Goal: Task Accomplishment & Management: Use online tool/utility

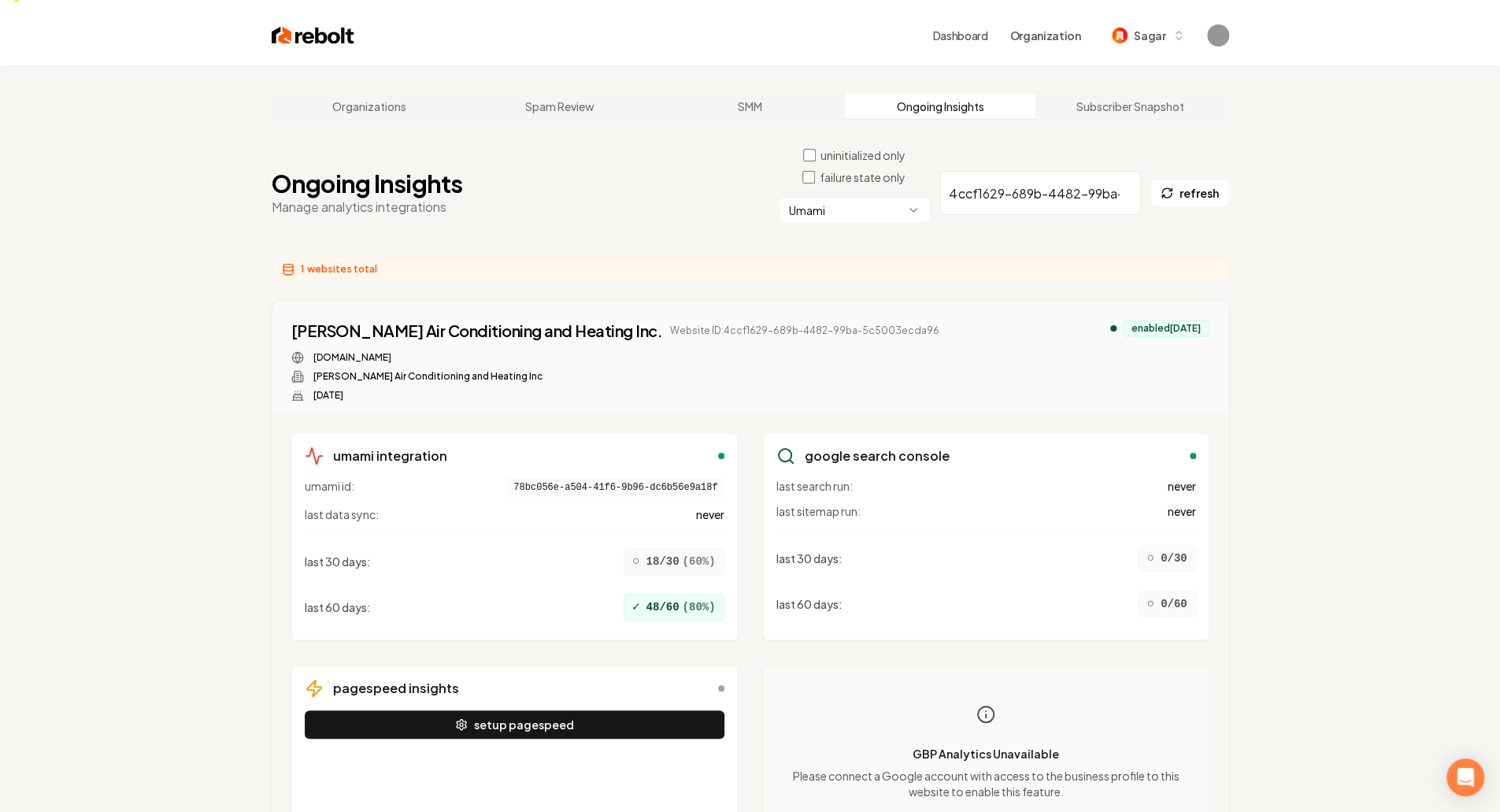
click at [1007, 171] on input "4ccf1629-689b-4482-99ba-5c5003ecda96" at bounding box center [1040, 193] width 202 height 45
click at [1299, 260] on div "Organizations Spam Review SMM Ongoing Insights Subscriber Snapshot Ongoing Insi…" at bounding box center [750, 493] width 1500 height 856
click at [334, 506] on span "last data sync:" at bounding box center [341, 513] width 74 height 15
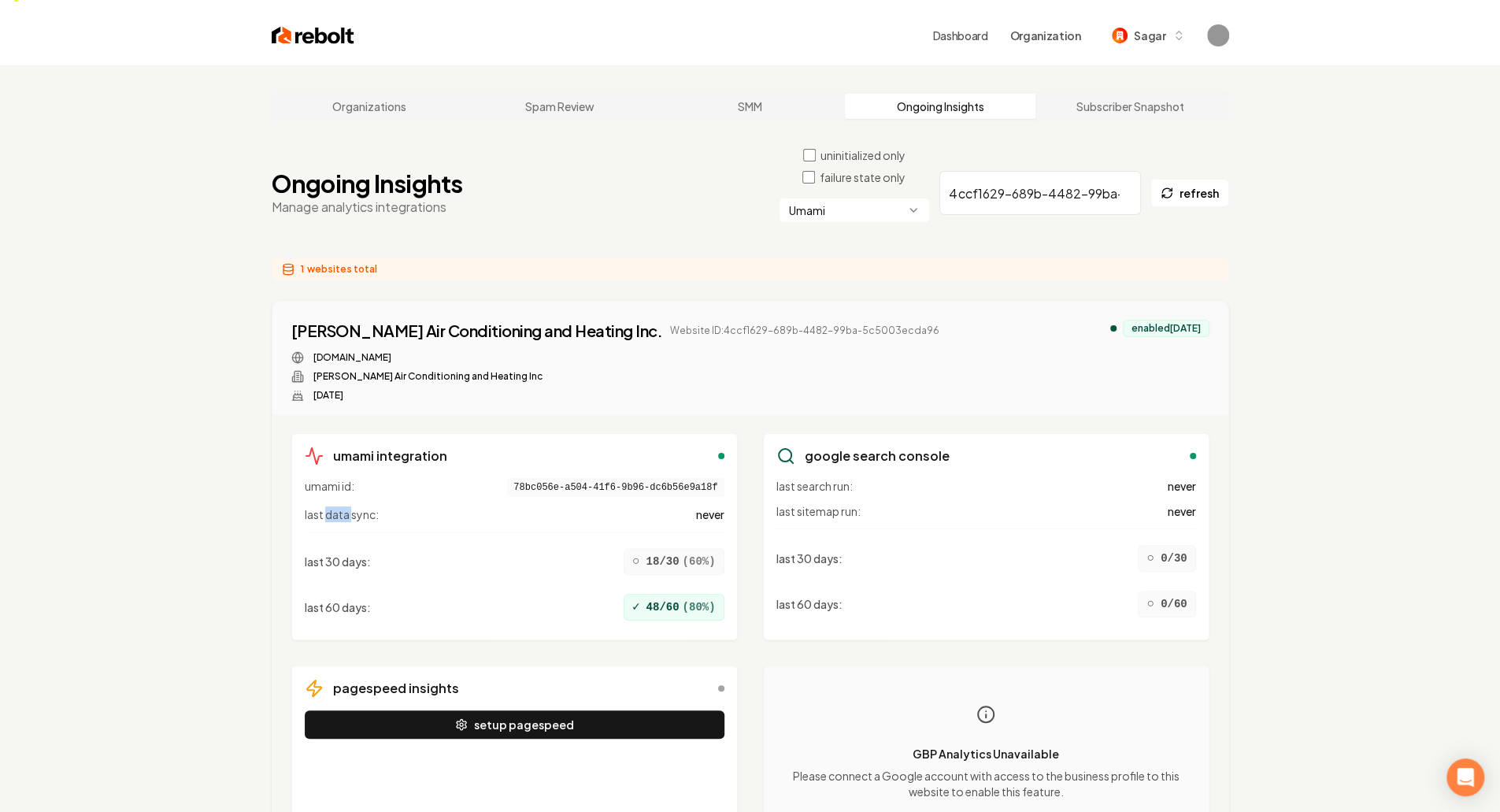
click at [334, 506] on span "last data sync:" at bounding box center [341, 513] width 74 height 15
click at [526, 541] on div "last 30 days : ○ 18/30 ( 60 %)" at bounding box center [514, 560] width 420 height 39
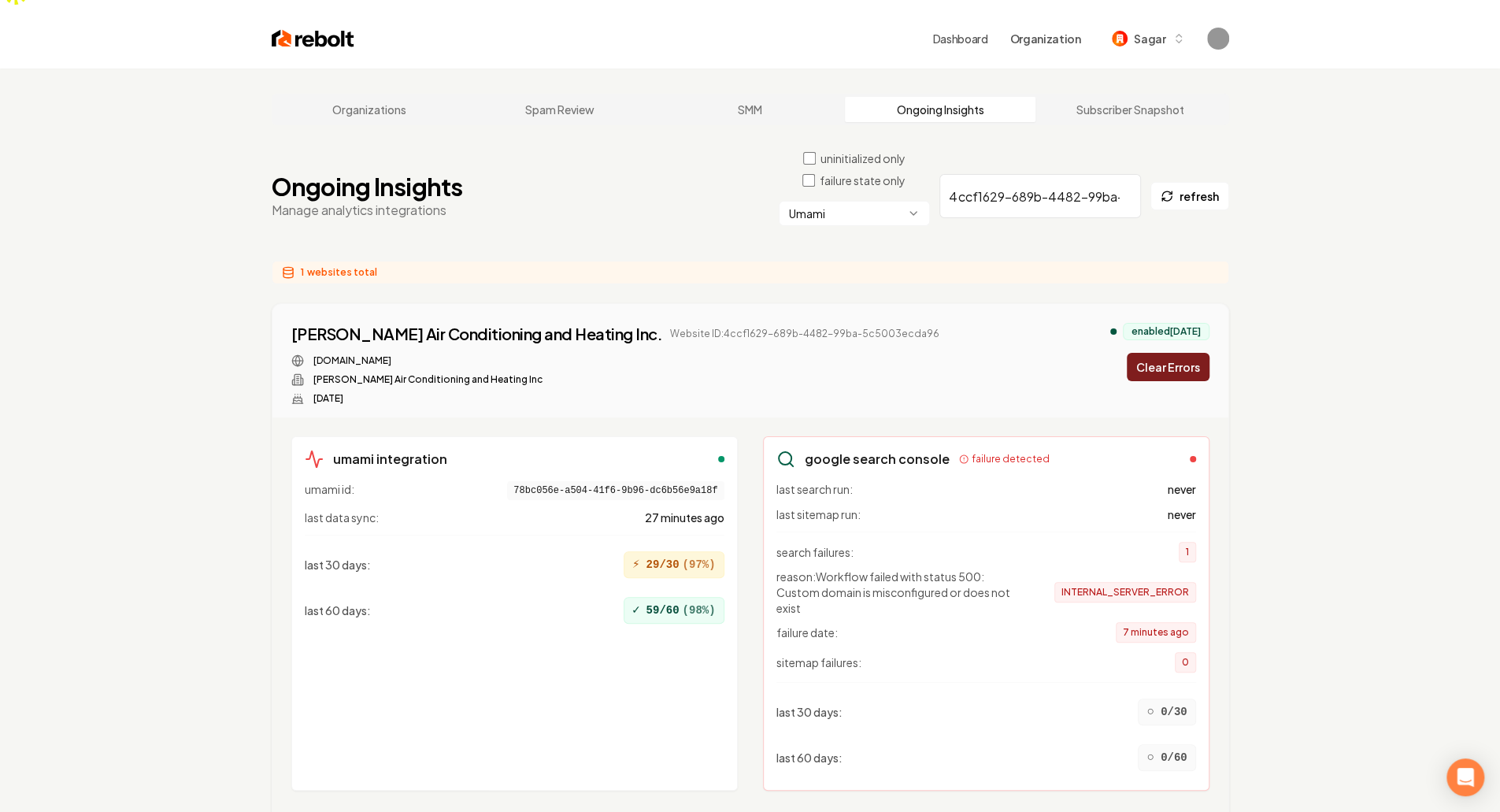
click at [636, 151] on div "Ongoing Insights Manage analytics integrations uninitialized only failure state…" at bounding box center [750, 196] width 958 height 92
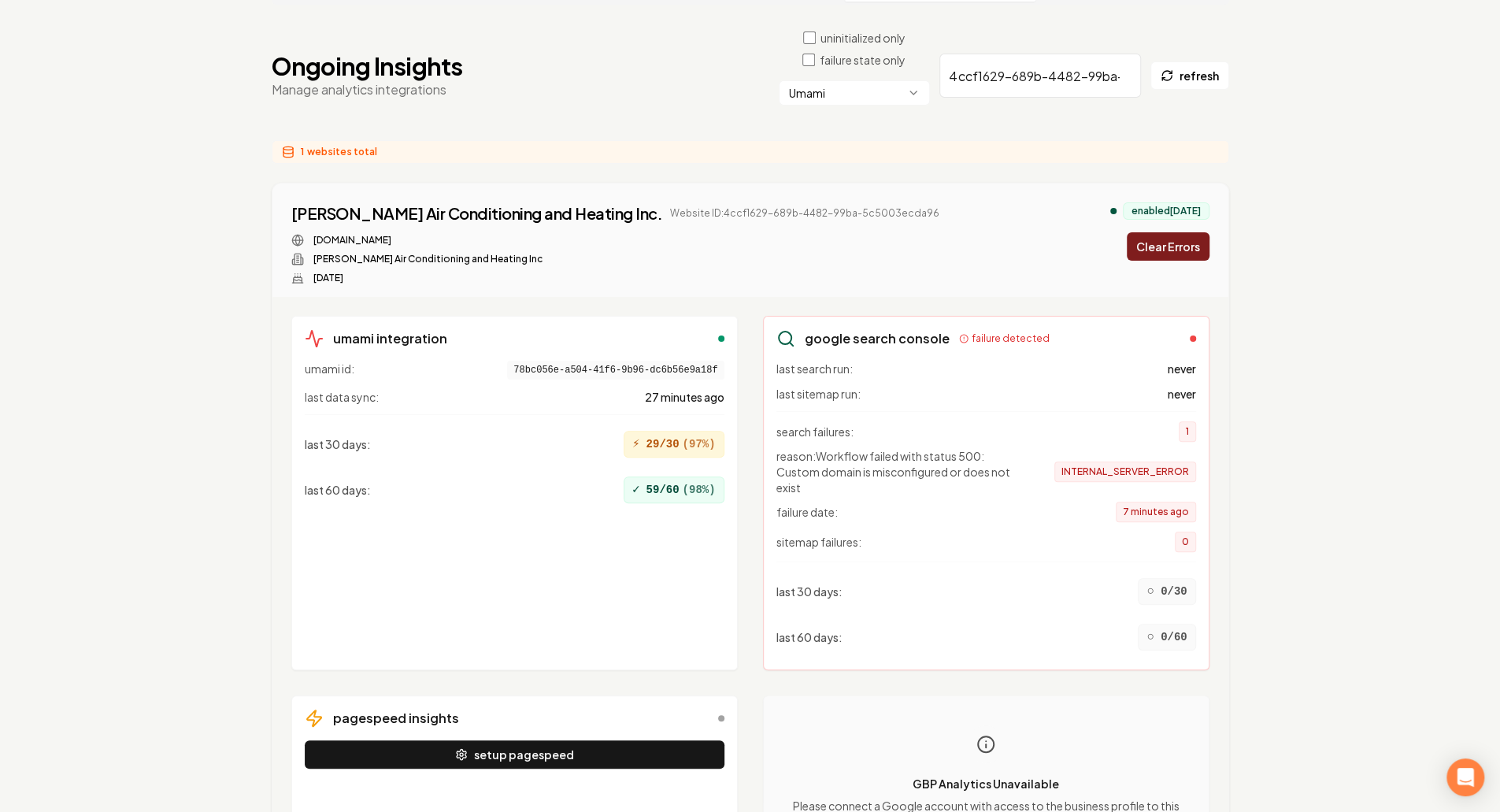
scroll to position [143, 0]
click at [636, 144] on main "Organizations Spam Review SMM Ongoing Insights Subscriber Snapshot Ongoing Insi…" at bounding box center [750, 451] width 1008 height 1003
click at [657, 390] on span "27 minutes ago" at bounding box center [685, 397] width 80 height 15
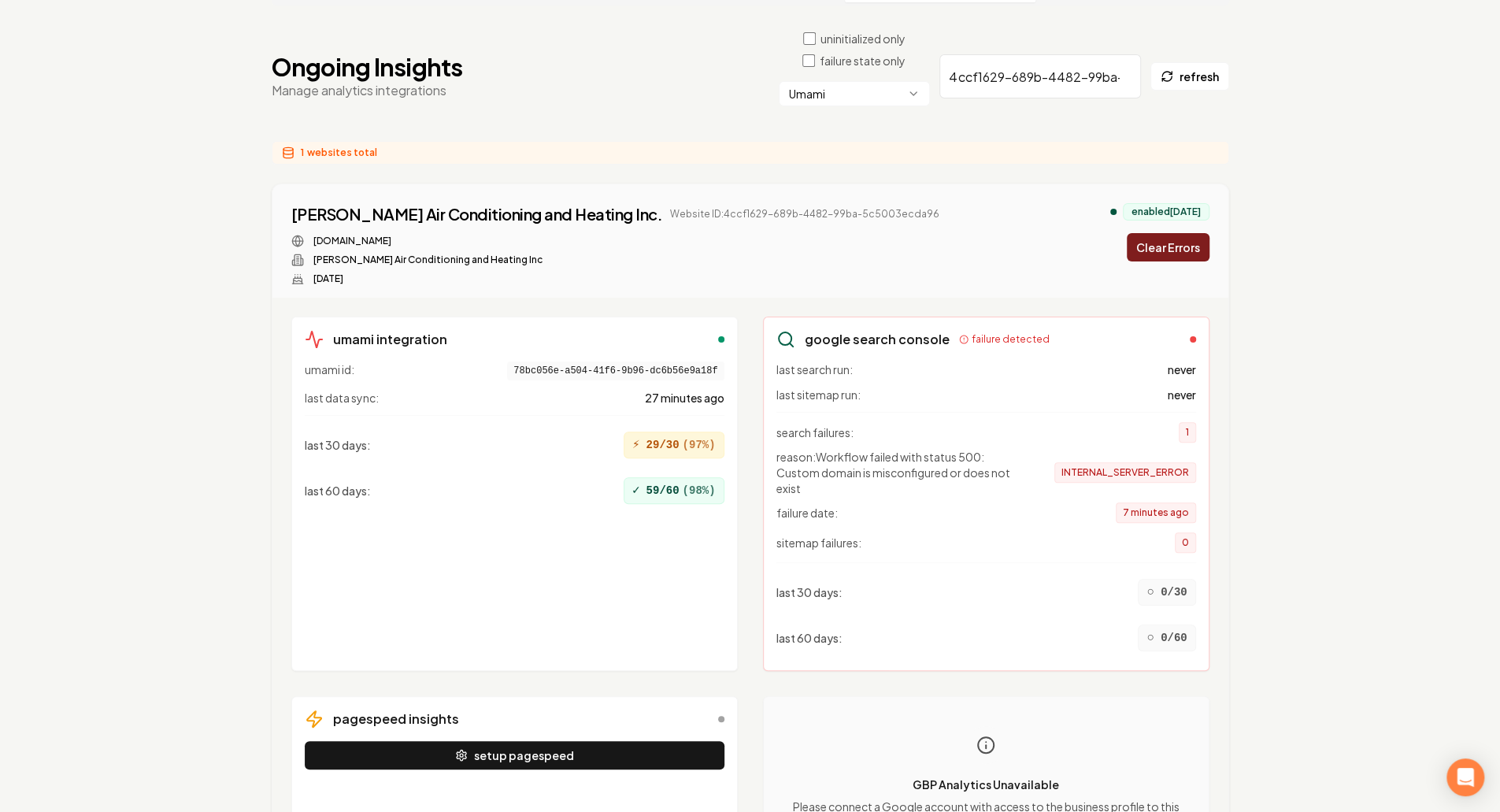
click at [541, 506] on div "umami id: 78bc056e-a504-41f6-9b96-dc6b56e9a18f last data sync: 27 minutes ago l…" at bounding box center [514, 510] width 420 height 296
click at [1008, 54] on input "4ccf1629-689b-4482-99ba-5c5003ecda96" at bounding box center [1040, 76] width 202 height 45
paste input "7f29a2c0-7ed3-45f0-a885-d1bf90473531"
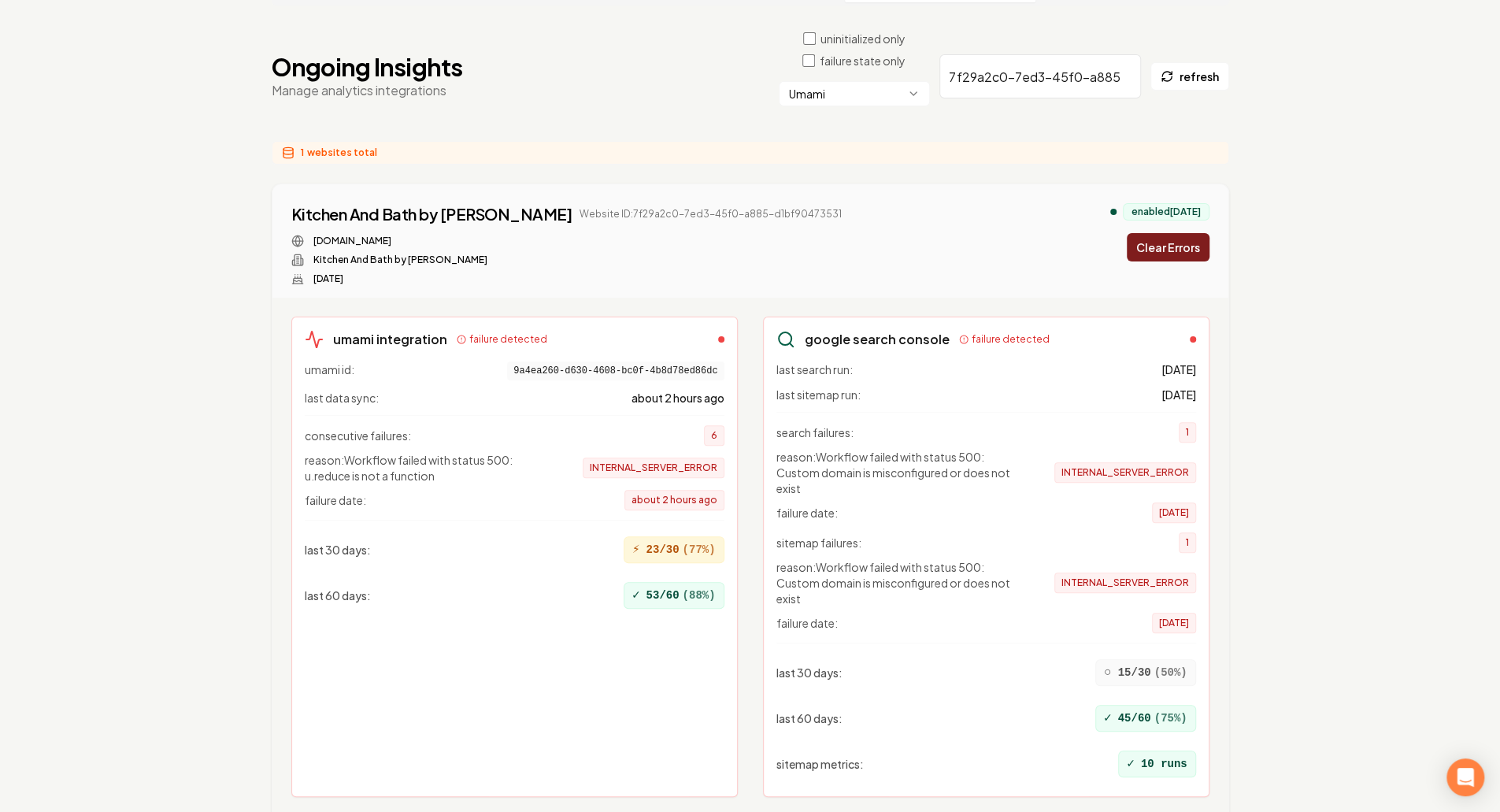
click at [1189, 233] on button "Clear Errors" at bounding box center [1167, 247] width 83 height 28
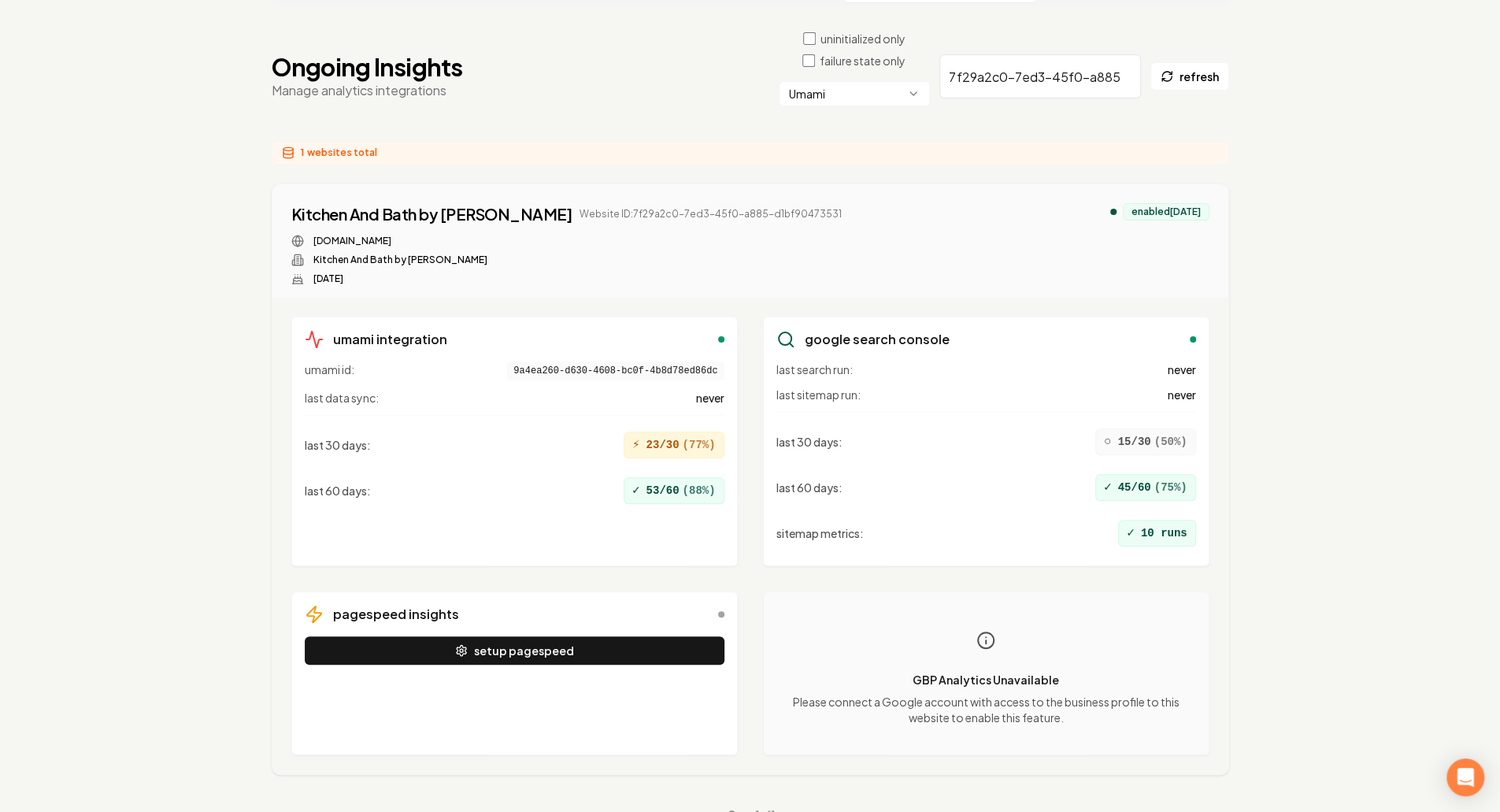
click at [1074, 54] on input "7f29a2c0-7ed3-45f0-a885-d1bf90473531" at bounding box center [1040, 76] width 202 height 45
paste input "8a9f7ff7-7461-4428-b759-2f1755c06f9d"
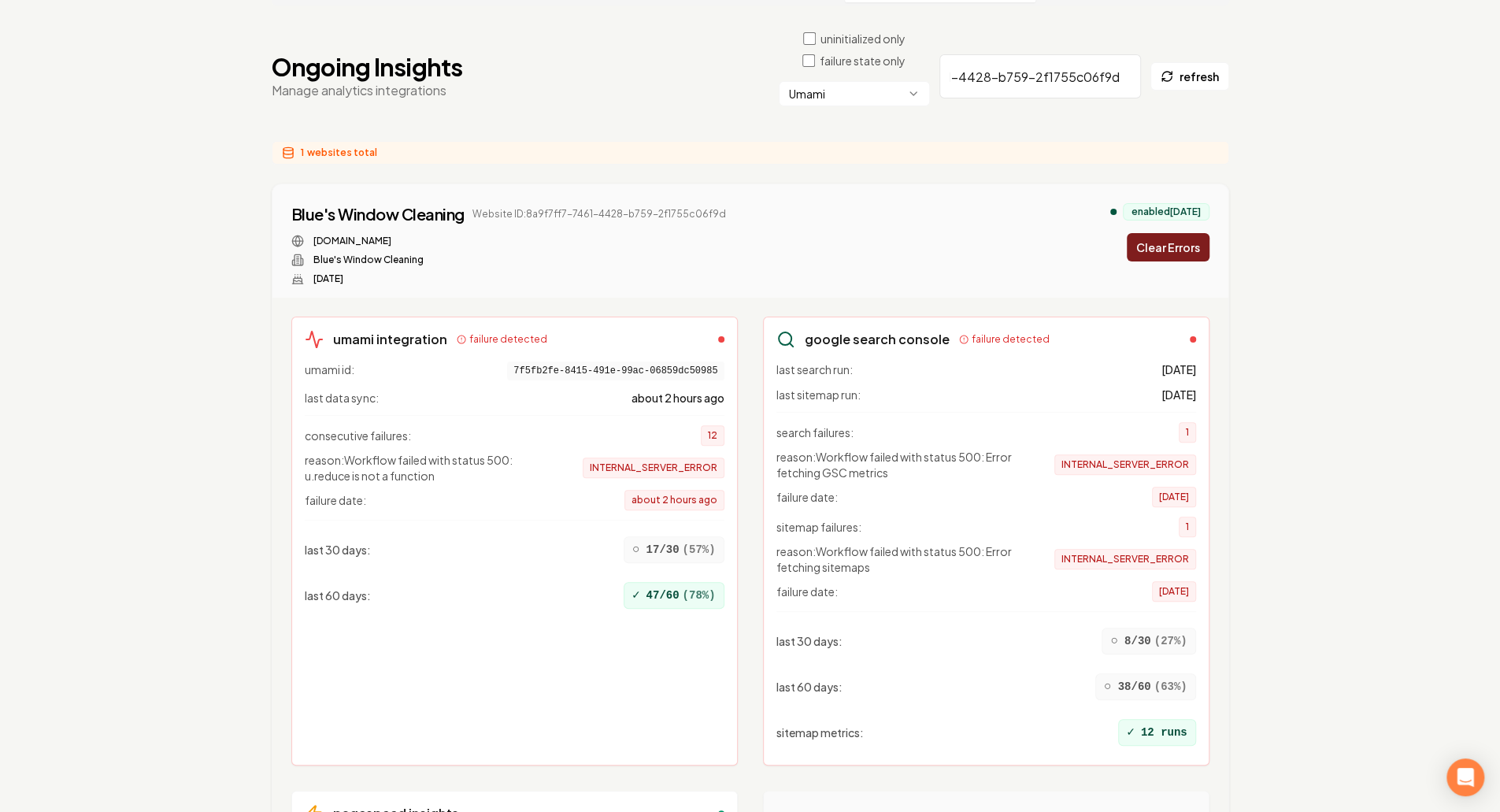
type input "8a9f7ff7-7461-4428-b759-2f1755c06f9d"
click at [1140, 233] on button "Clear Errors" at bounding box center [1167, 247] width 83 height 28
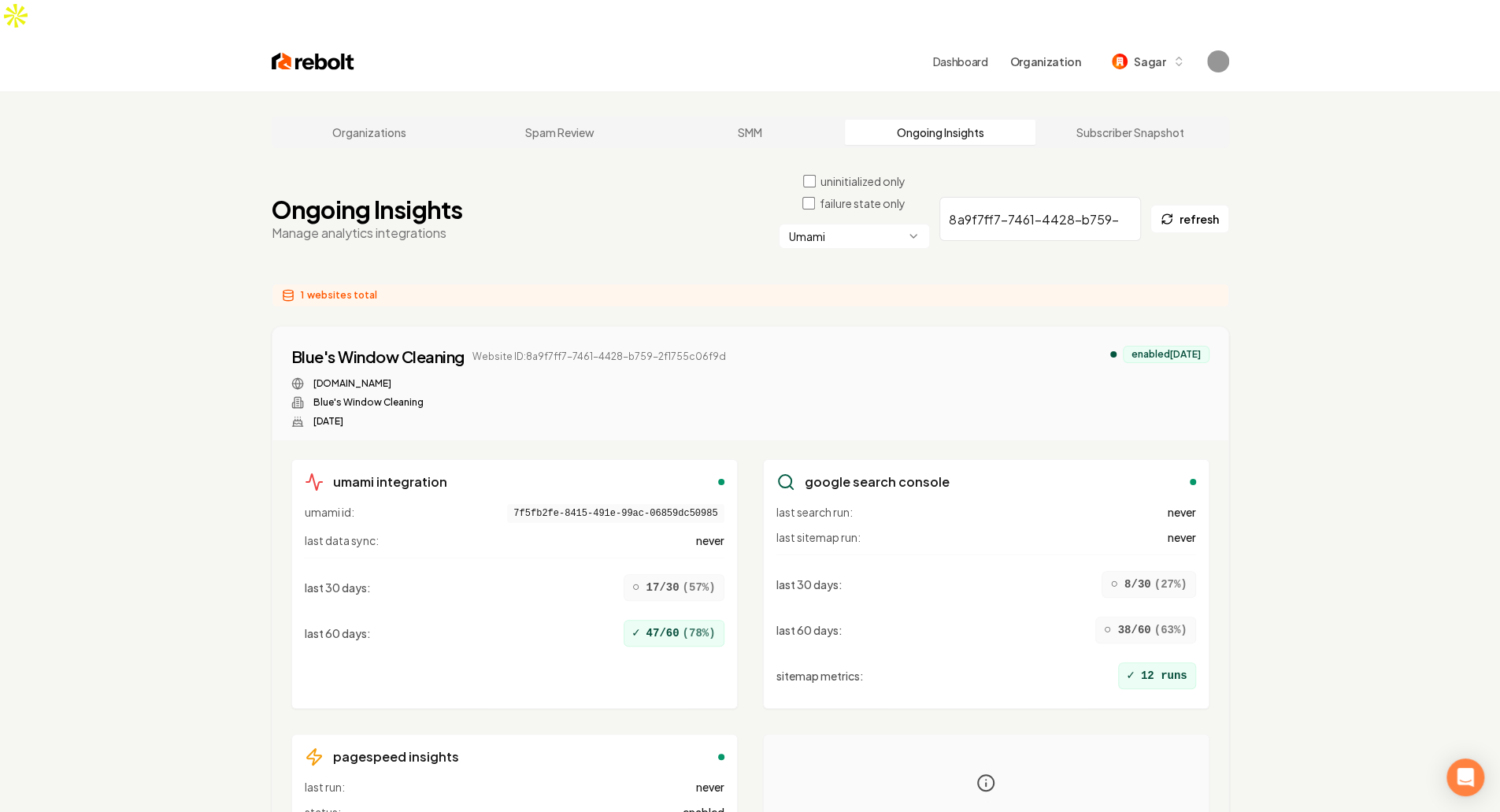
click at [806, 379] on div "Blue's Window Cleaning Website ID: 8a9f7ff7-7461-4428-b759-2f1755c06f9d blueswi…" at bounding box center [750, 387] width 919 height 82
click at [831, 327] on div "Blue's Window Cleaning Website ID: 8a9f7ff7-7461-4428-b759-2f1755c06f9d blueswi…" at bounding box center [750, 383] width 956 height 114
click at [43, 371] on div "Organizations Spam Review SMM Ongoing Insights Subscriber Snapshot Ongoing Insi…" at bounding box center [750, 540] width 1500 height 898
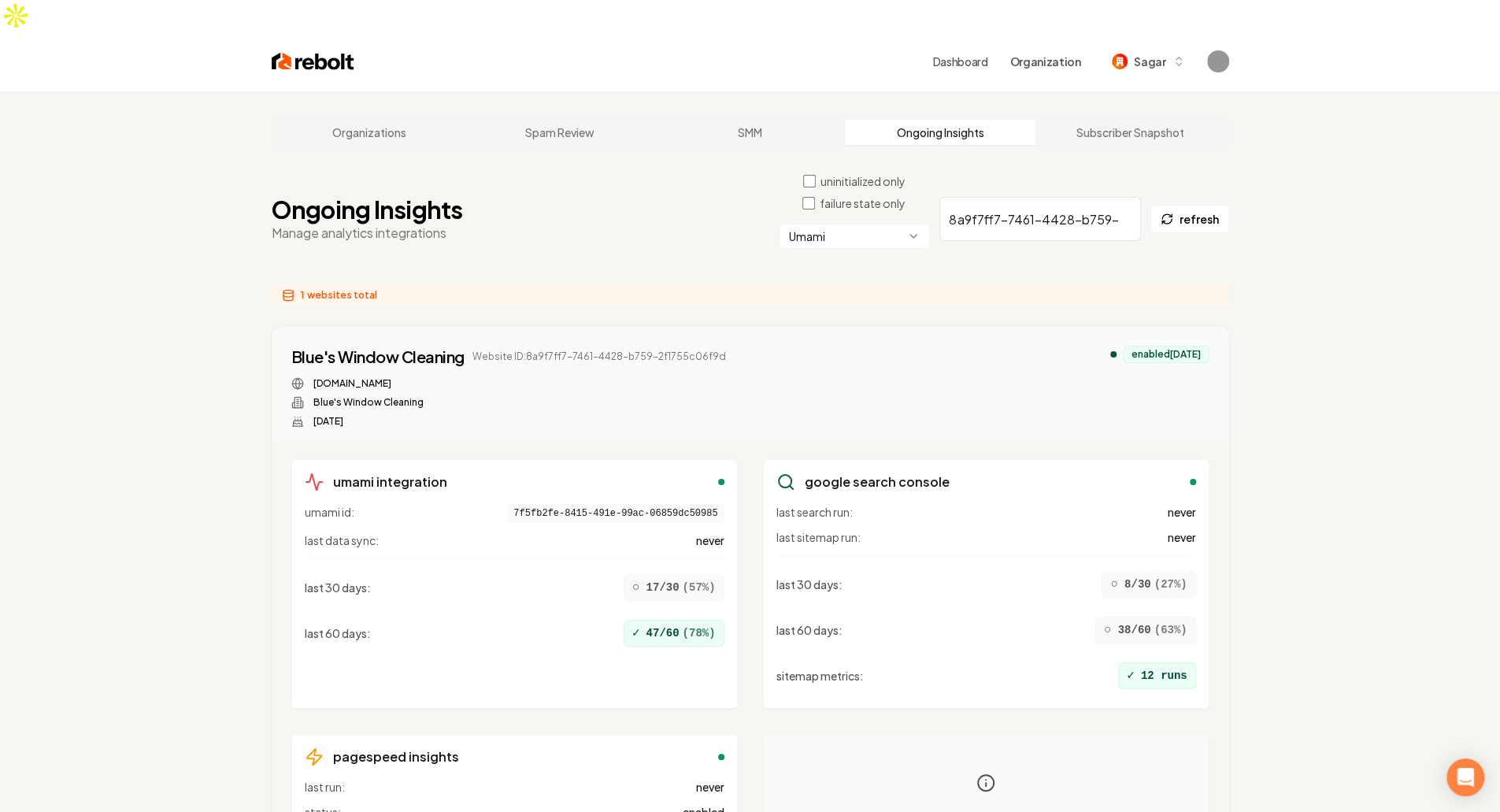
scroll to position [143, 0]
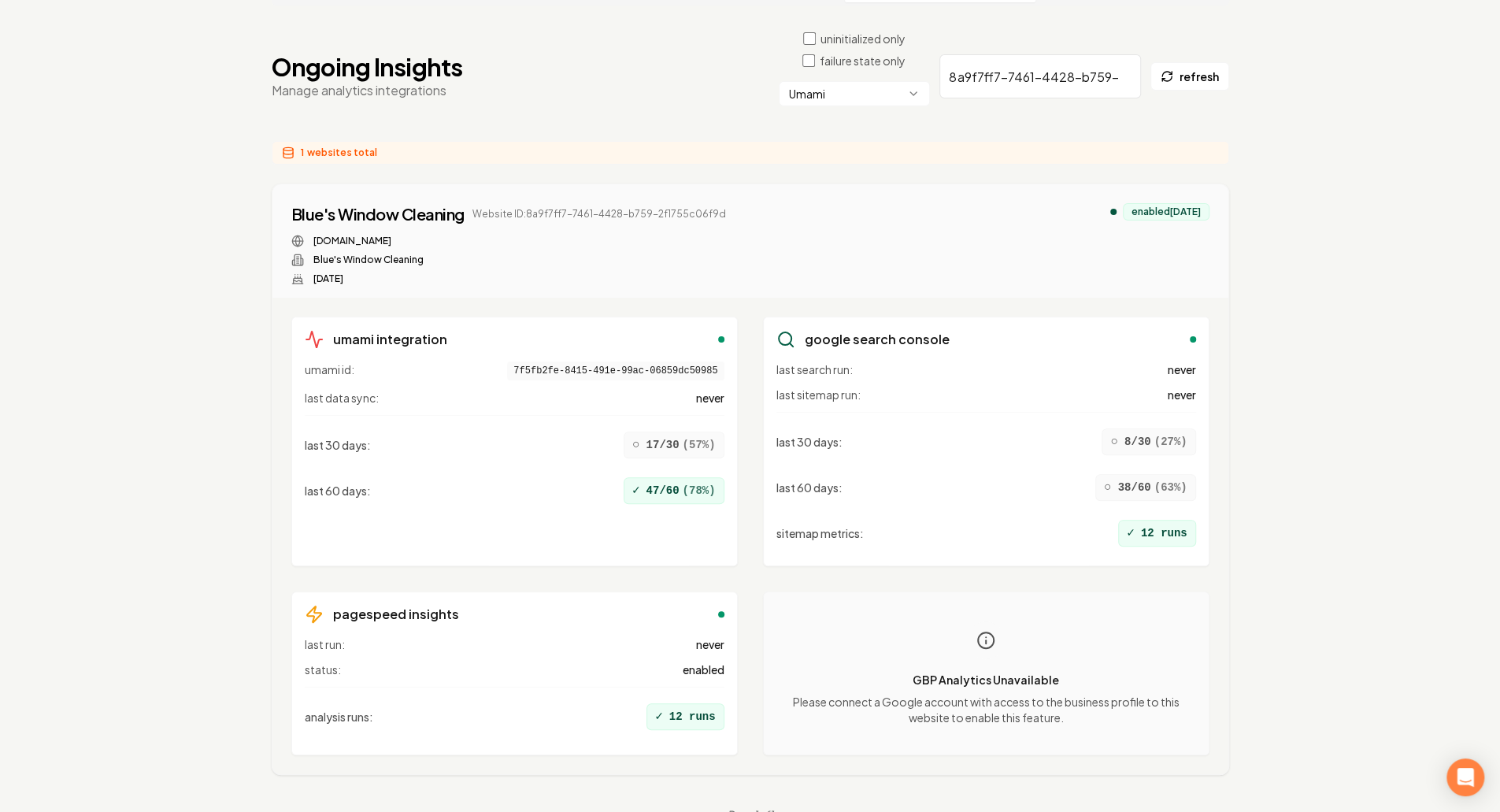
click at [43, 371] on div "Organizations Spam Review SMM Ongoing Insights Subscriber Snapshot Ongoing Insi…" at bounding box center [750, 398] width 1500 height 898
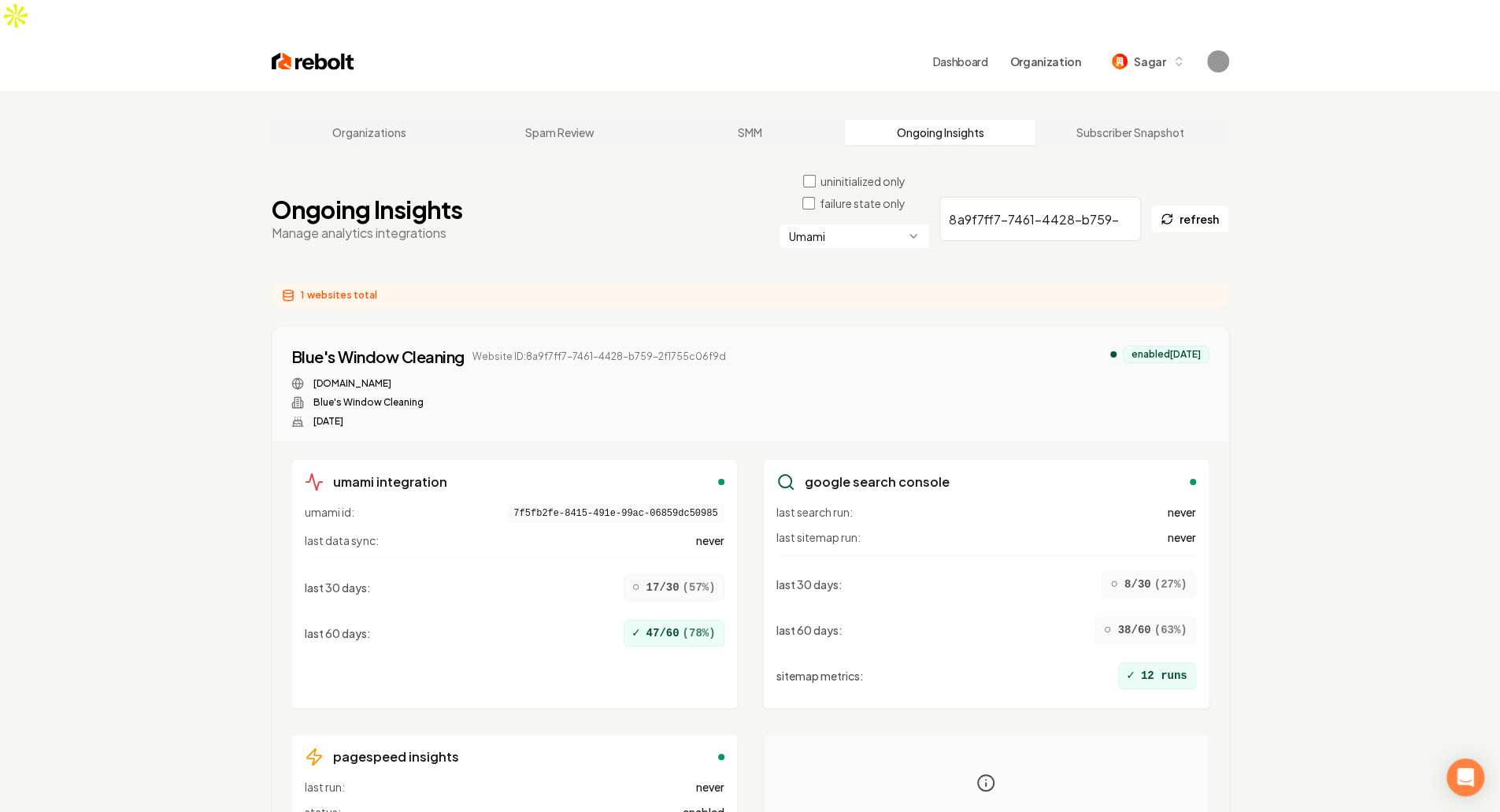
click at [80, 321] on div "Organizations Spam Review SMM Ongoing Insights Subscriber Snapshot Ongoing Insi…" at bounding box center [750, 540] width 1500 height 898
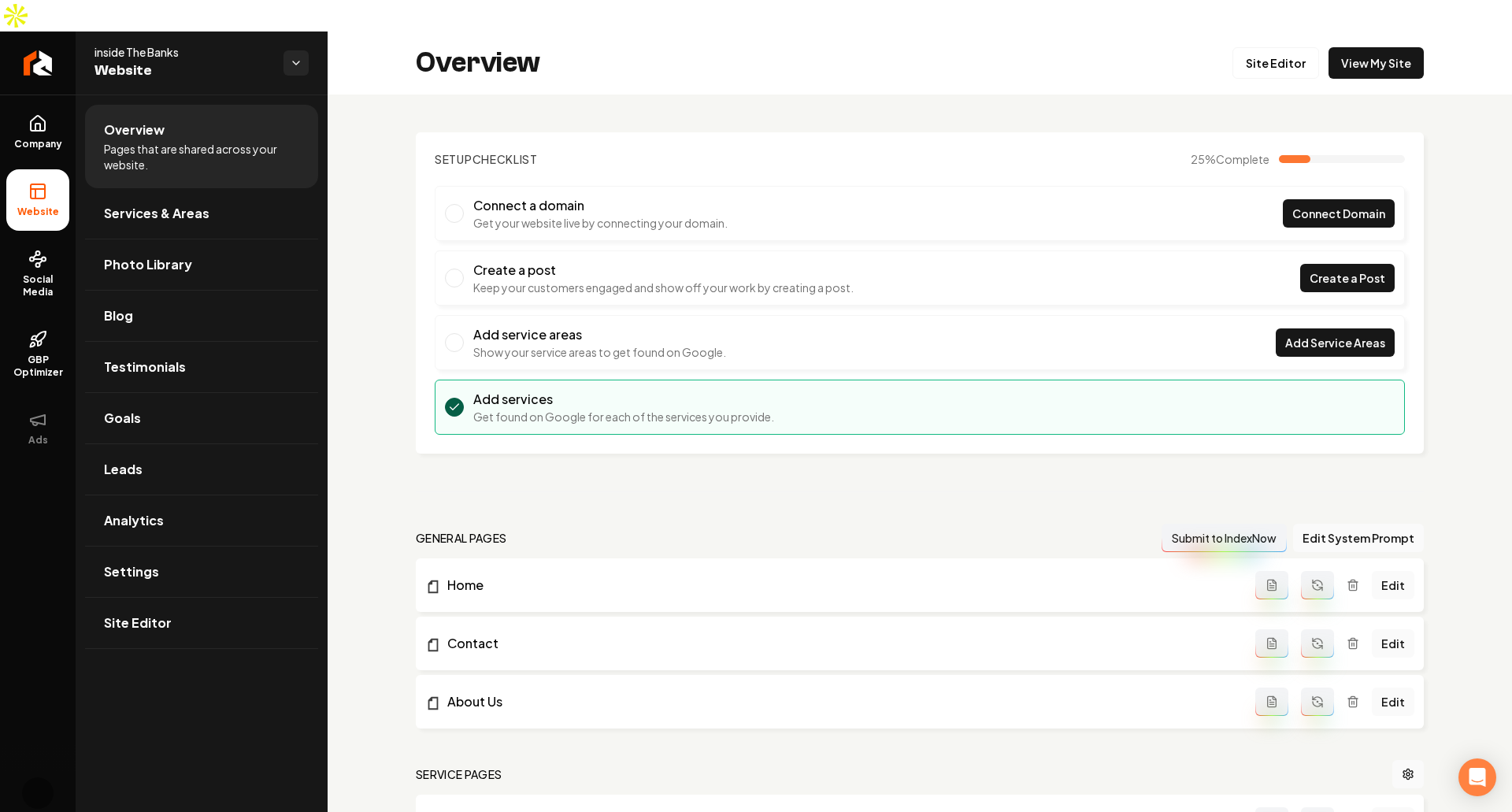
click at [743, 426] on div "Setup Checklist 25 % Complete Connect a domain Get your website live by connect…" at bounding box center [920, 618] width 1185 height 1046
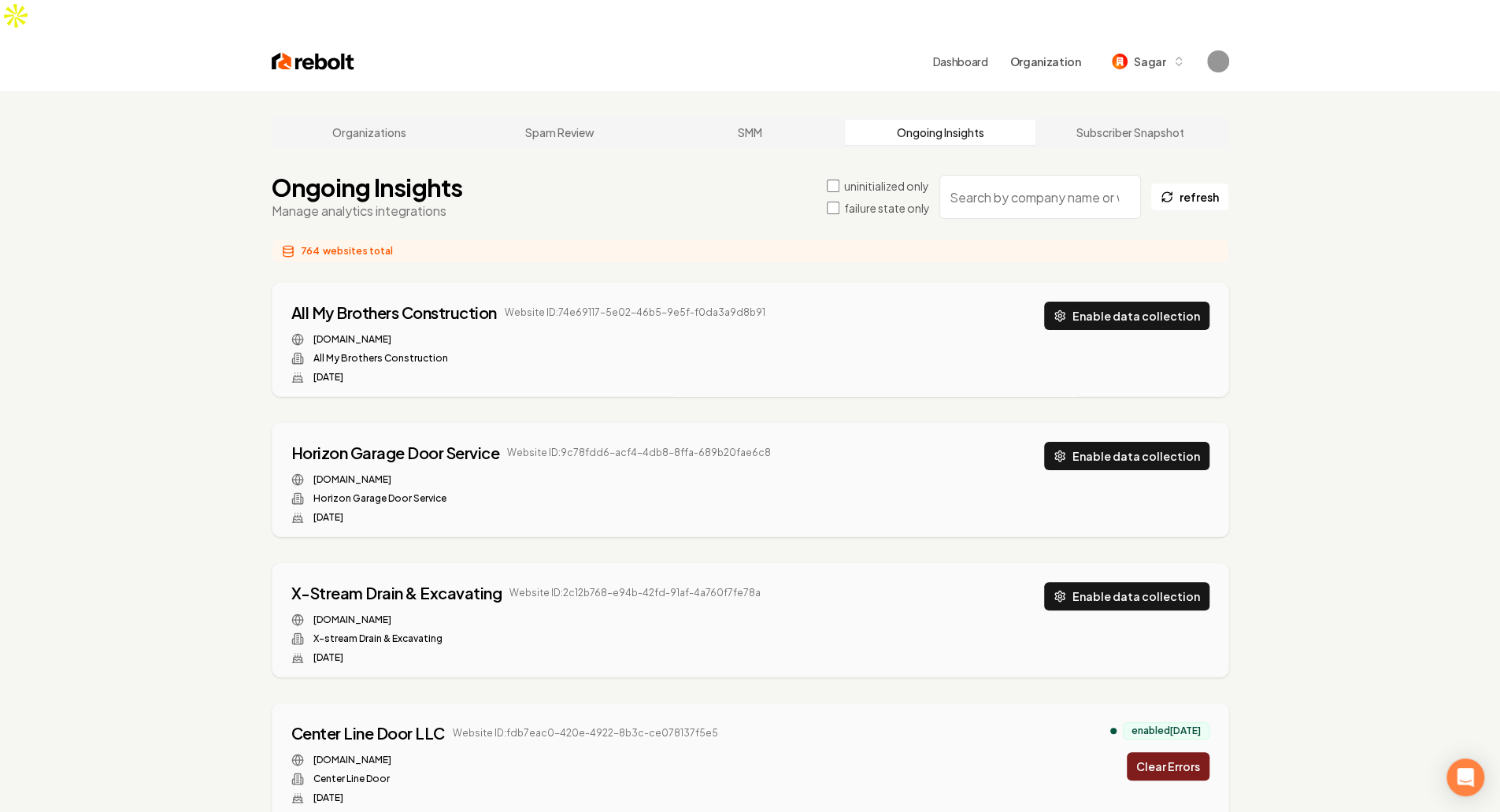
click at [985, 174] on input "search" at bounding box center [1040, 196] width 202 height 45
paste input "7f29a2c0-7ed3-45f0-a885-d1bf90473531"
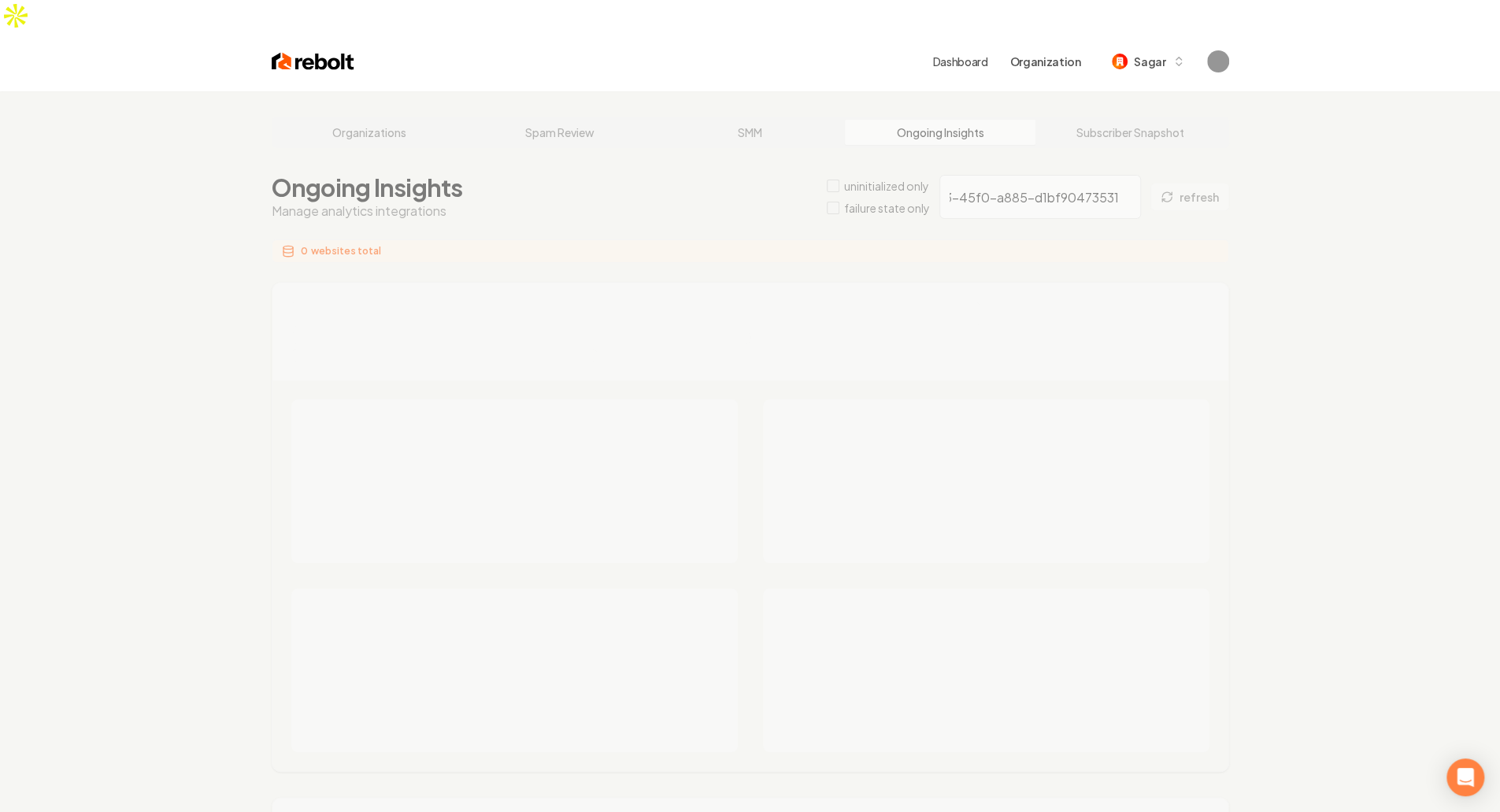
type input "7f29a2c0-7ed3-45f0-a885-d1bf90473531"
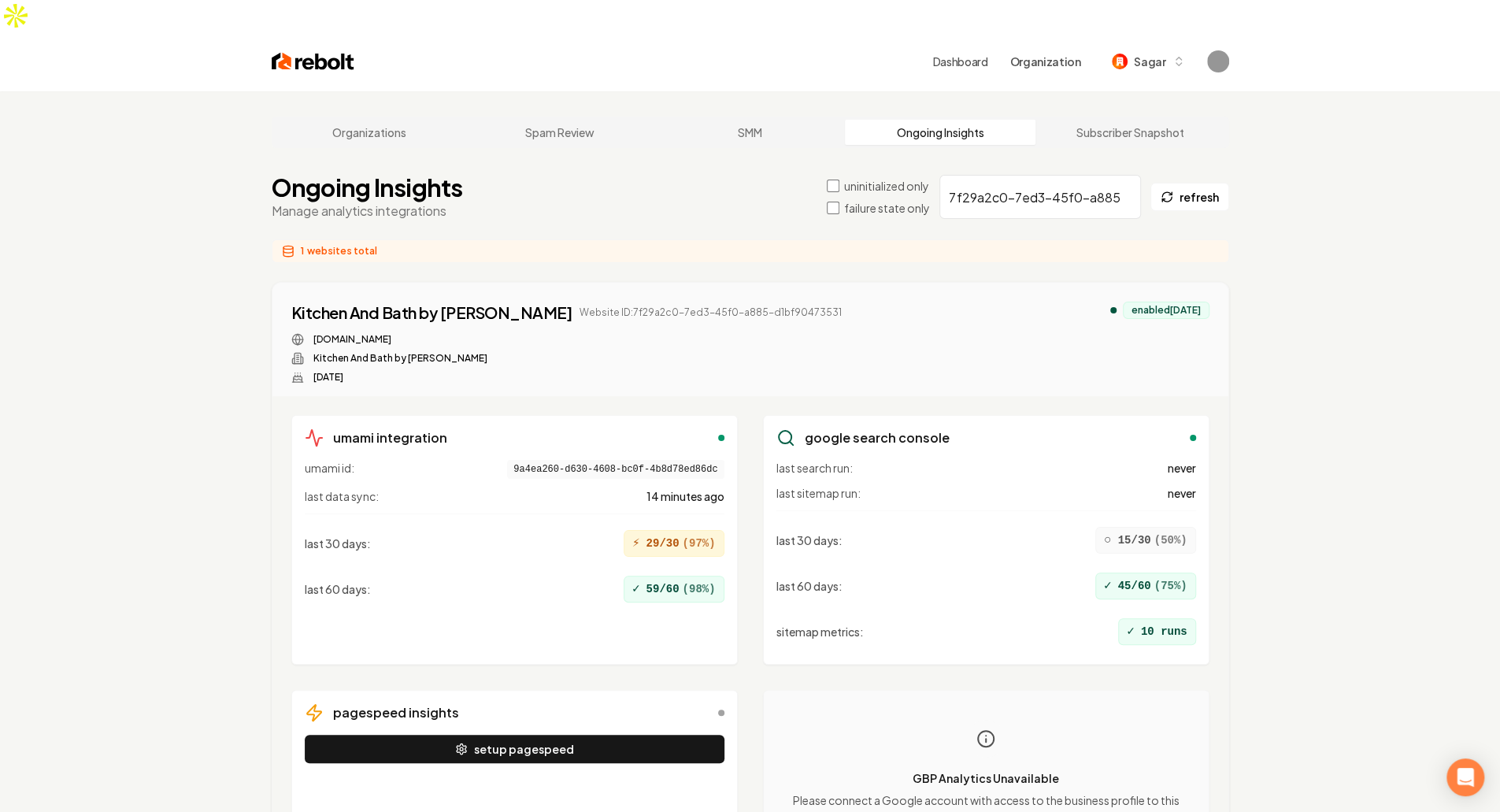
click at [653, 173] on div "Ongoing Insights Manage analytics integrations uninitialized only failure state…" at bounding box center [750, 197] width 958 height 47
click at [1037, 174] on input "7f29a2c0-7ed3-45f0-a885-d1bf90473531" at bounding box center [1040, 196] width 202 height 45
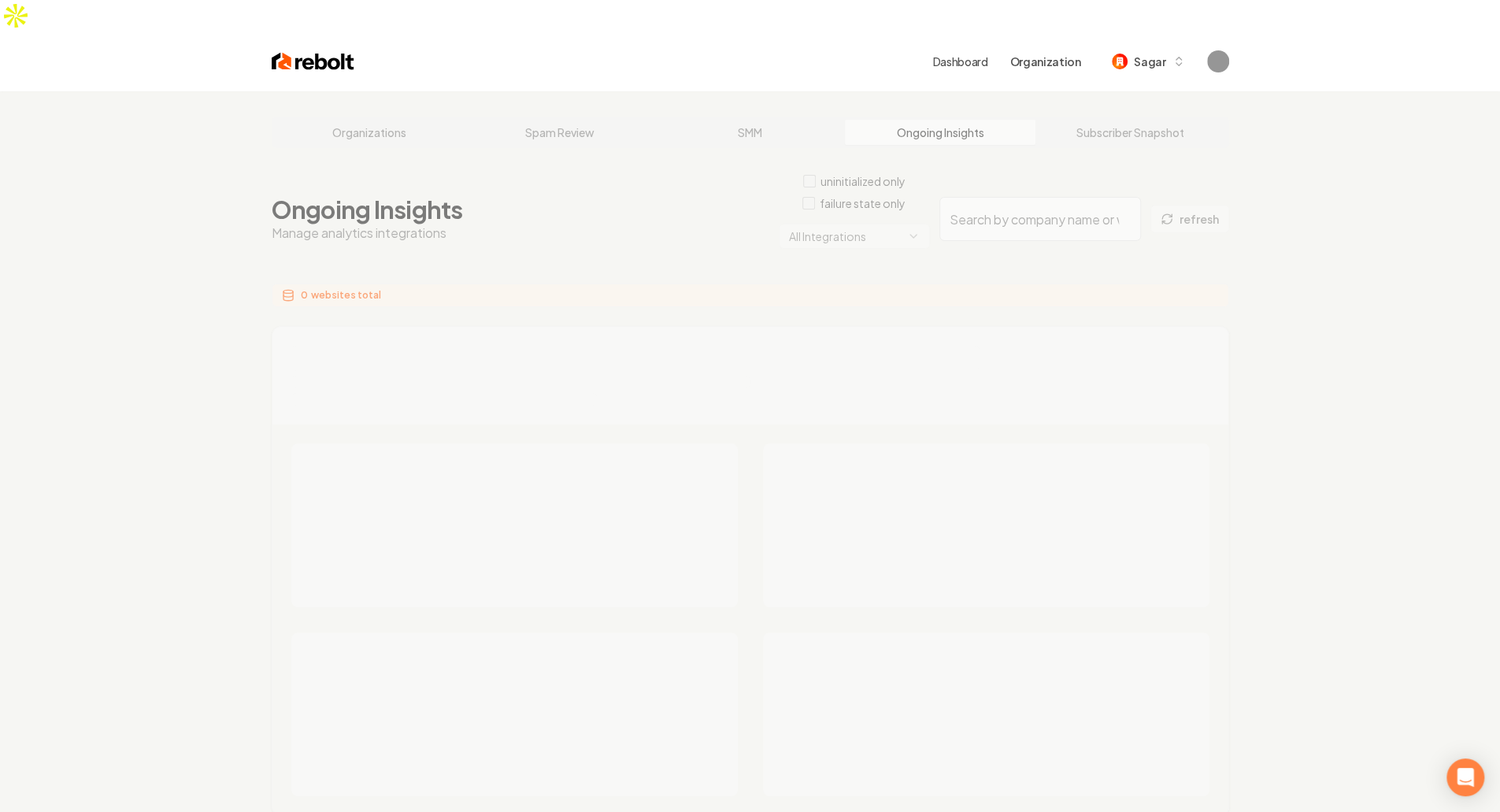
click at [842, 210] on html "Dashboard Organization Sagar Organizations Spam Review SMM Ongoing Insights Sub…" at bounding box center [750, 406] width 1500 height 812
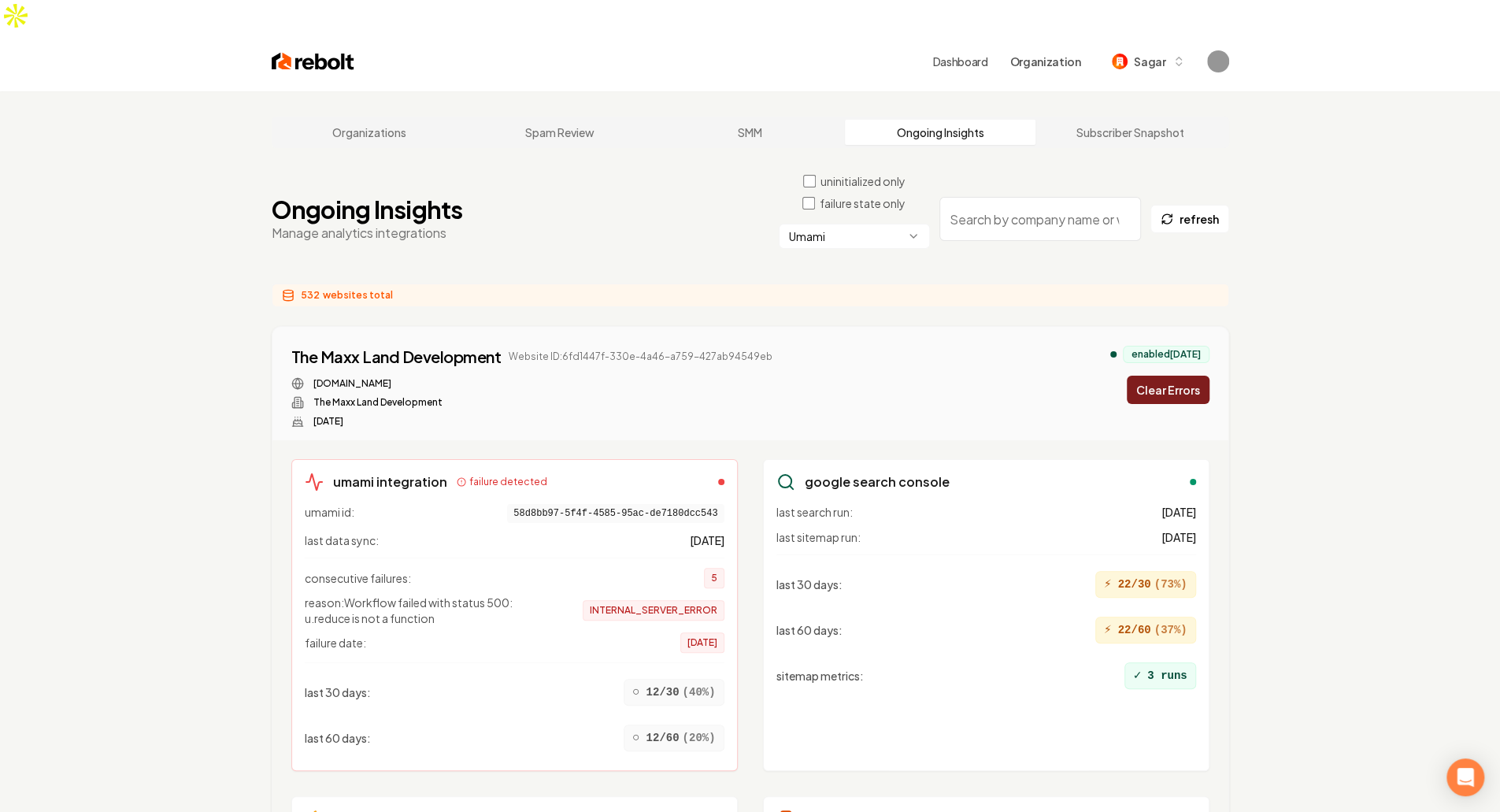
click at [1180, 375] on button "Clear Errors" at bounding box center [1167, 389] width 83 height 28
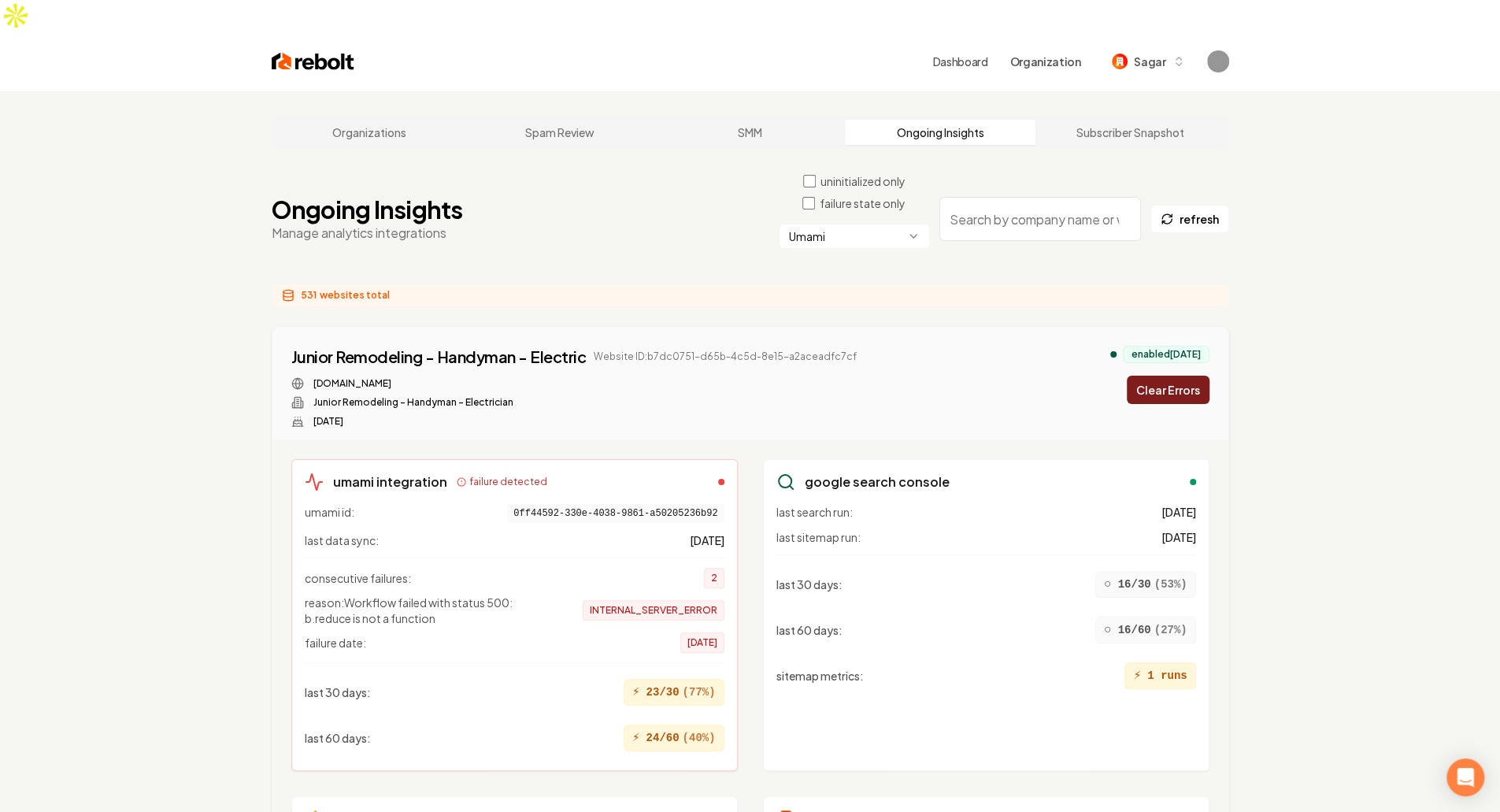
click at [1167, 375] on button "Clear Errors" at bounding box center [1167, 389] width 83 height 28
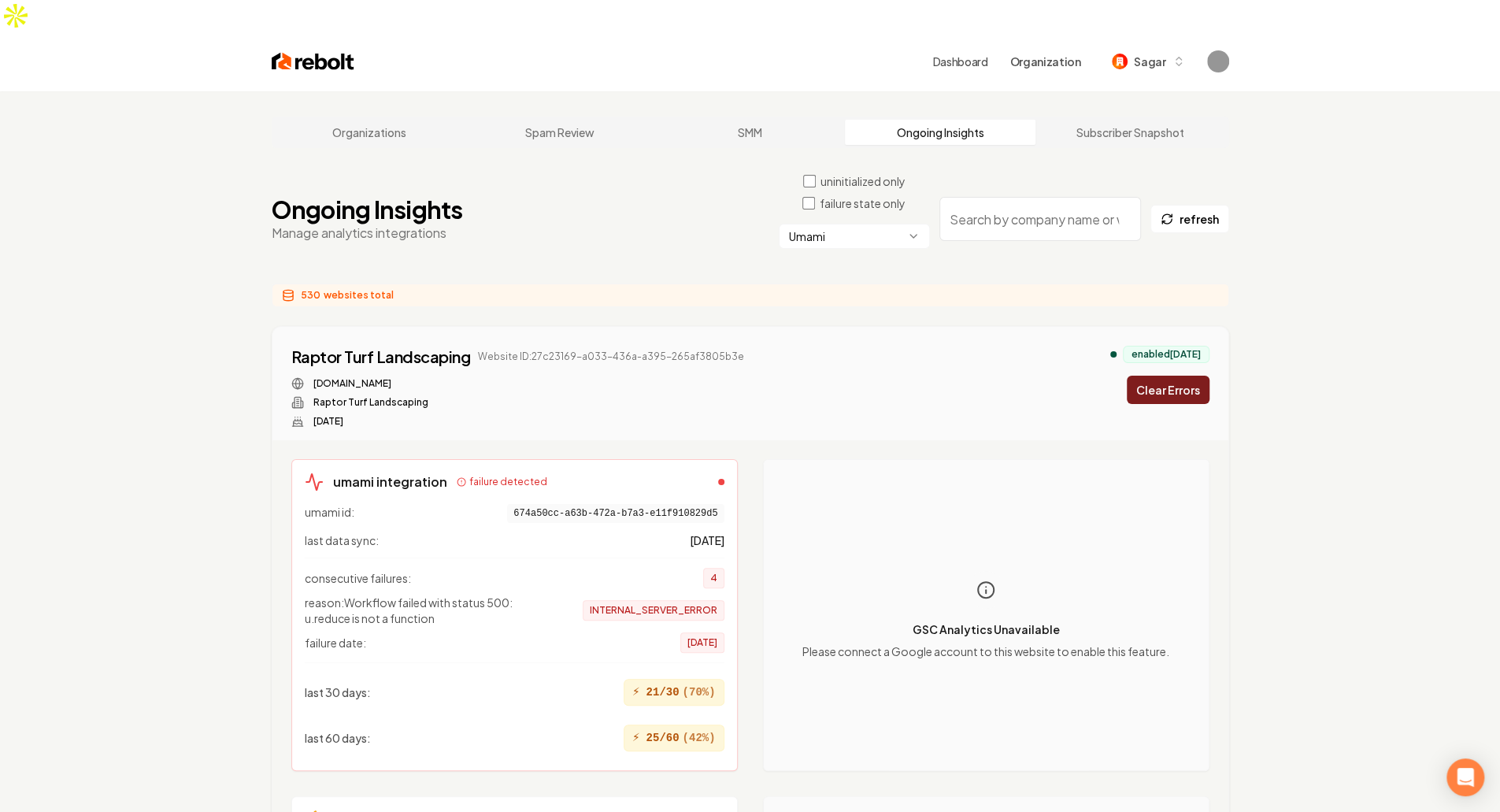
click at [1162, 375] on button "Clear Errors" at bounding box center [1167, 389] width 83 height 28
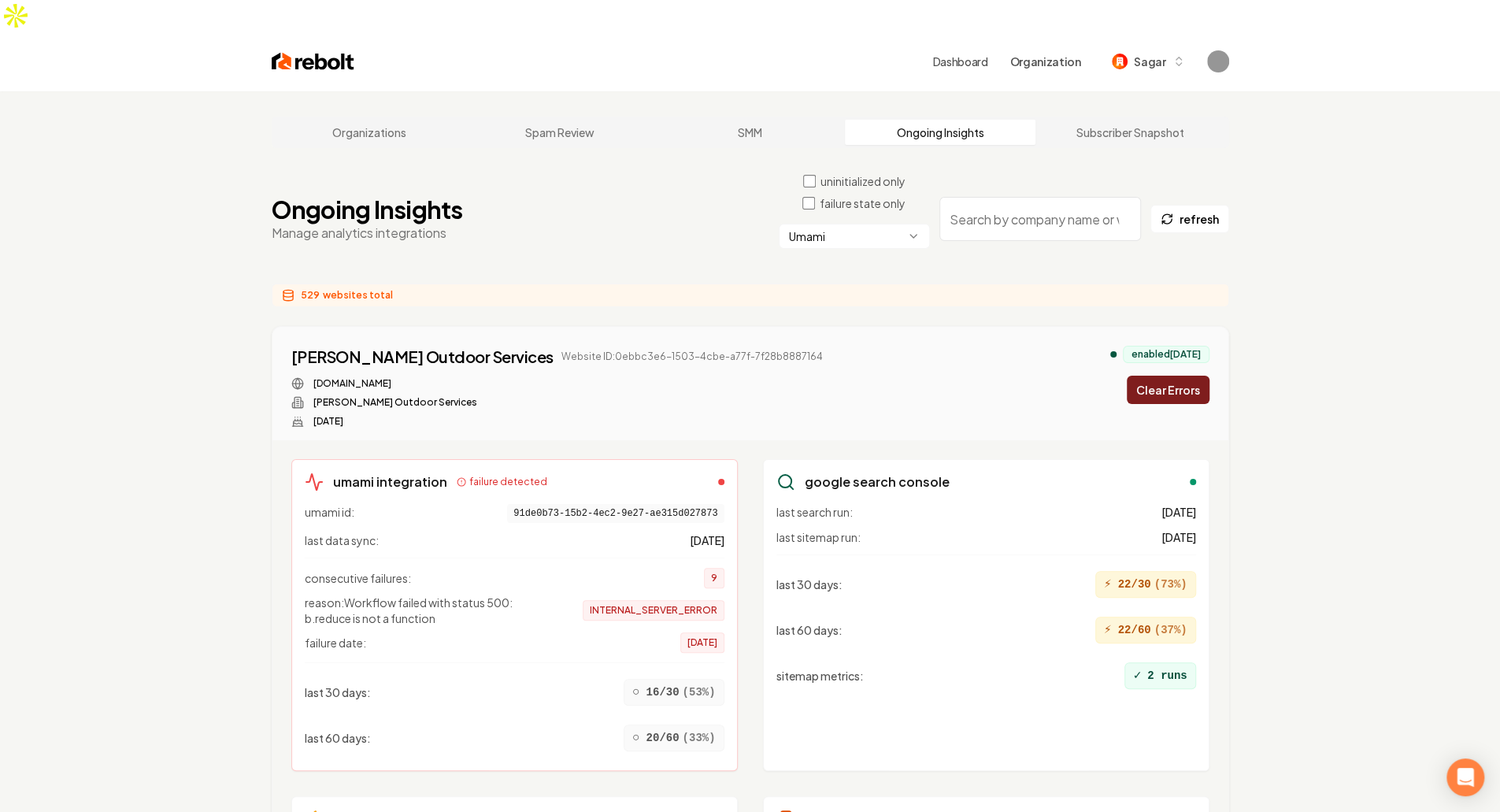
click at [1164, 375] on button "Clear Errors" at bounding box center [1167, 389] width 83 height 28
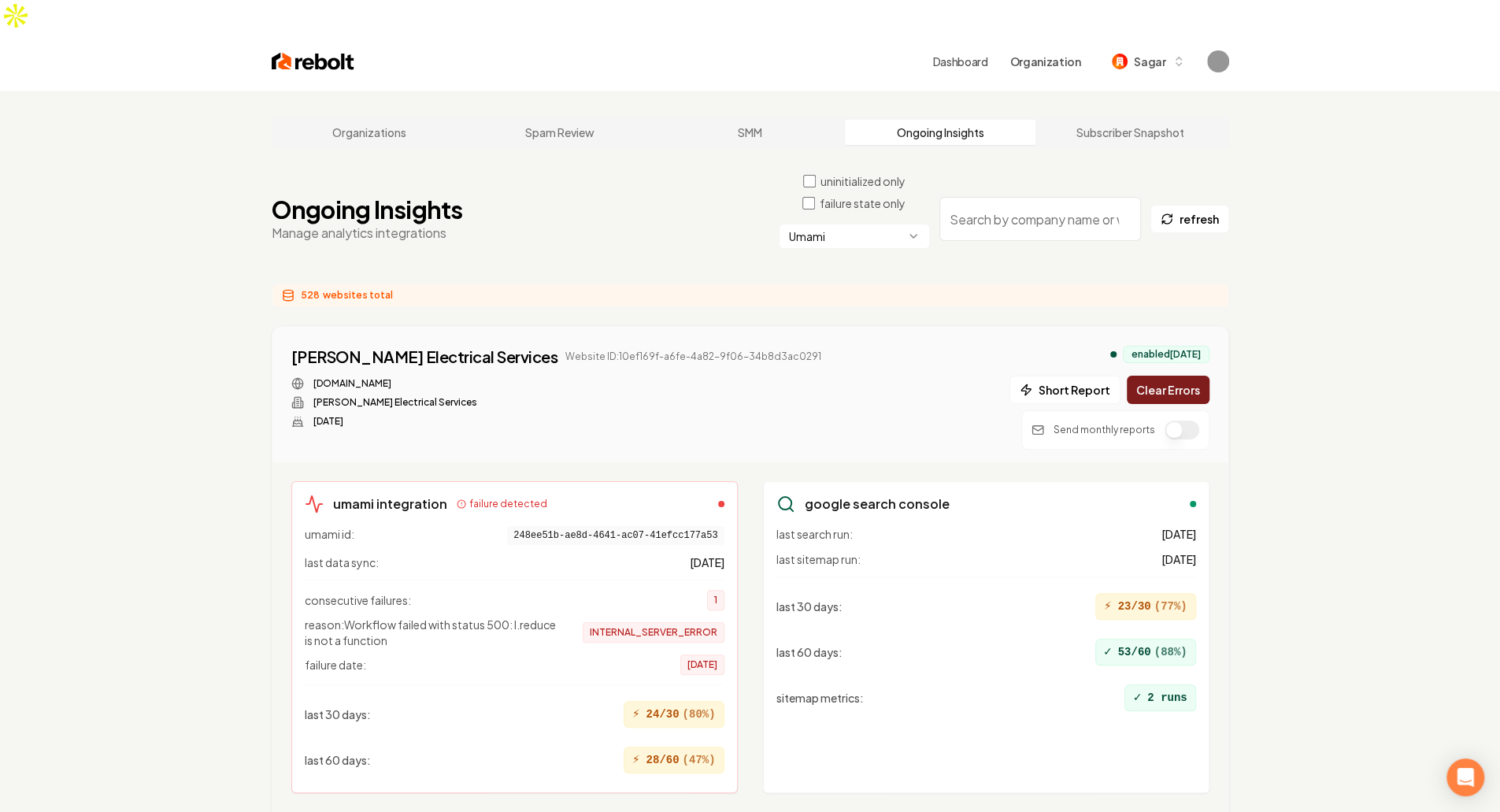
click at [1163, 375] on button "Clear Errors" at bounding box center [1167, 389] width 83 height 28
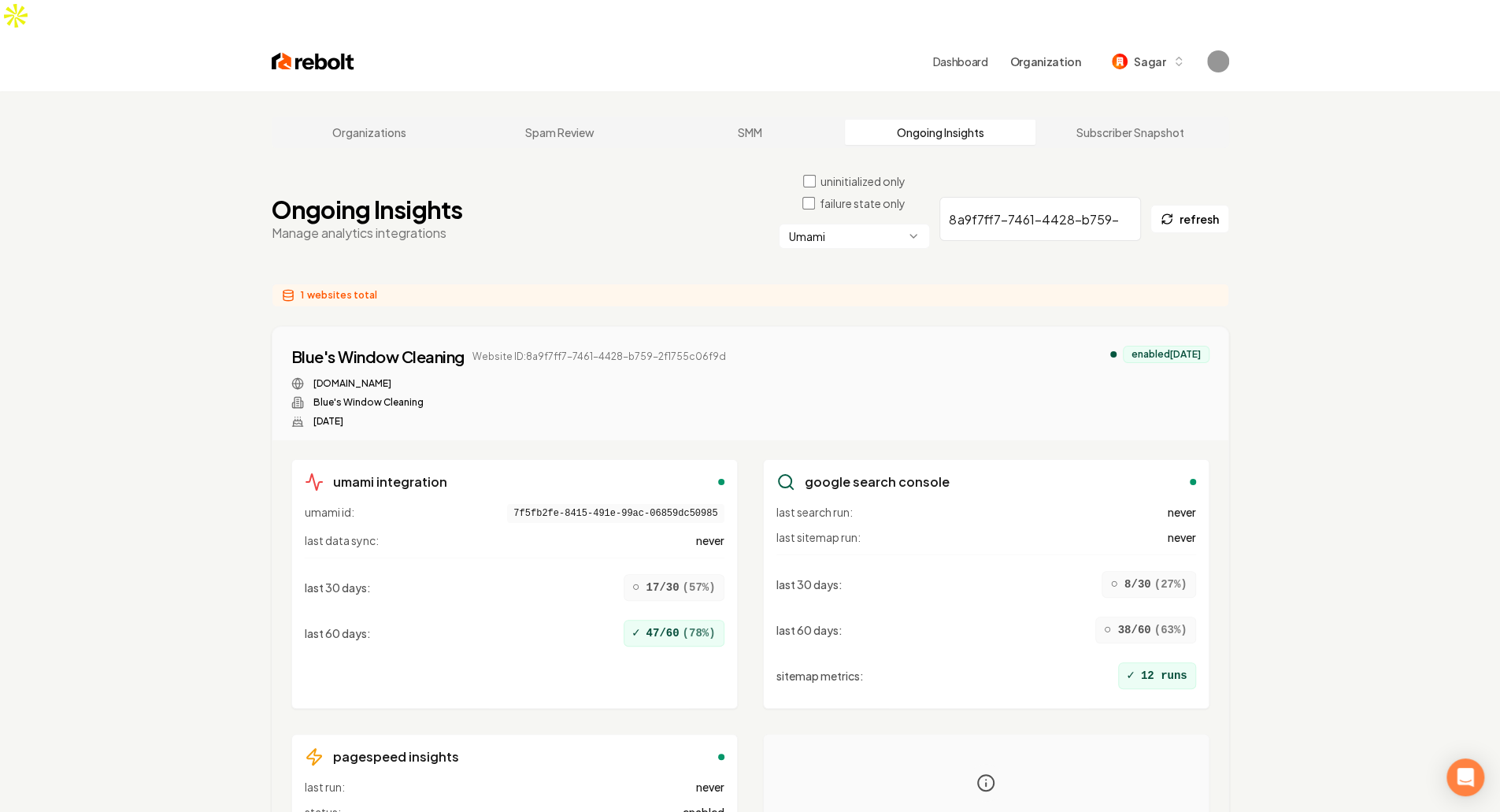
click at [581, 136] on main "Organizations Spam Review SMM Ongoing Insights Subscriber Snapshot Ongoing Insi…" at bounding box center [750, 540] width 1008 height 898
click at [1380, 483] on div "Organizations Spam Review SMM Ongoing Insights Subscriber Snapshot Ongoing Insi…" at bounding box center [750, 540] width 1500 height 898
click at [1038, 197] on input "8a9f7ff7-7461-4428-b759-2f1755c06f9d" at bounding box center [1040, 219] width 202 height 45
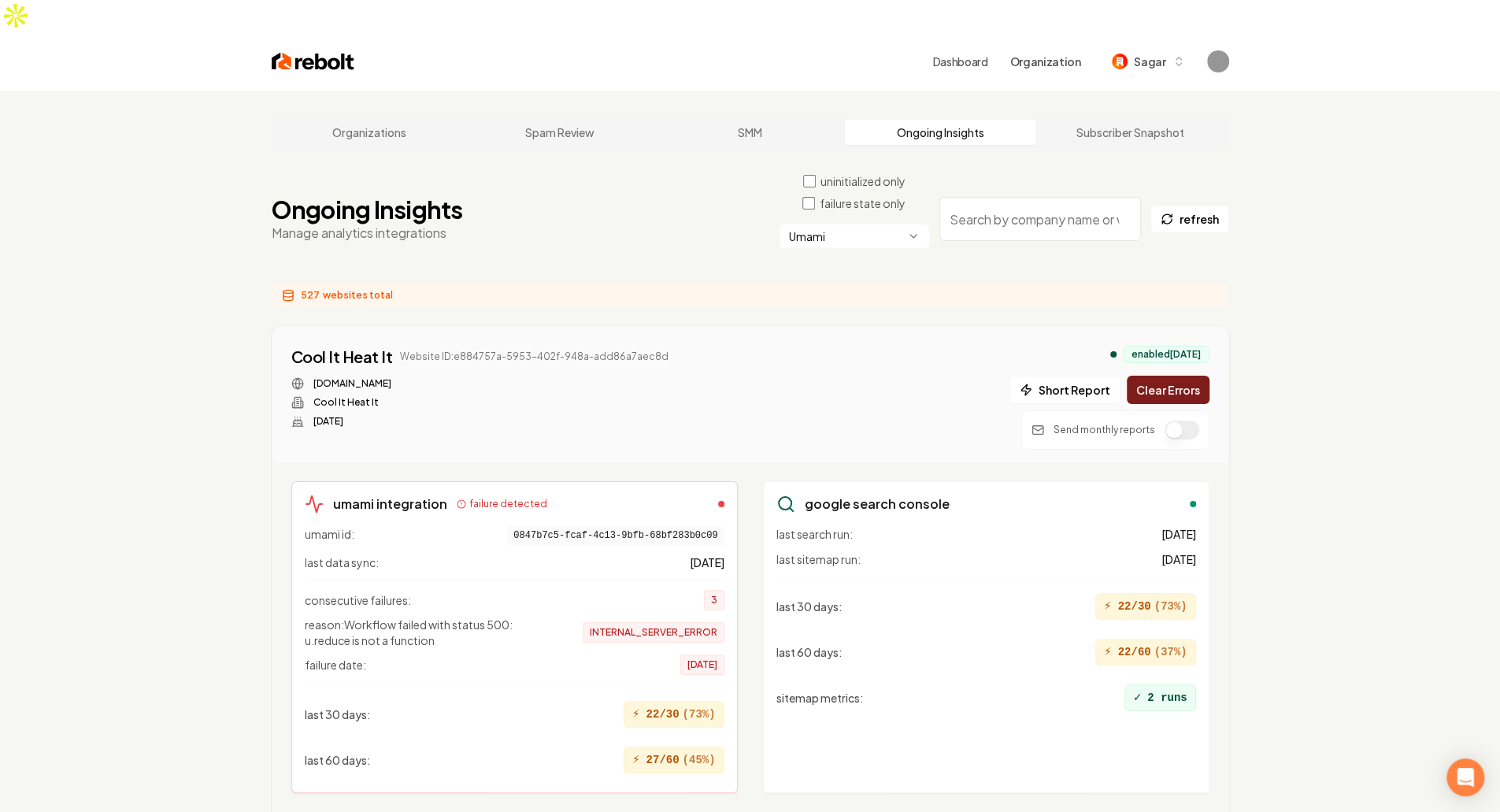
click at [1180, 375] on button "Clear Errors" at bounding box center [1167, 389] width 83 height 28
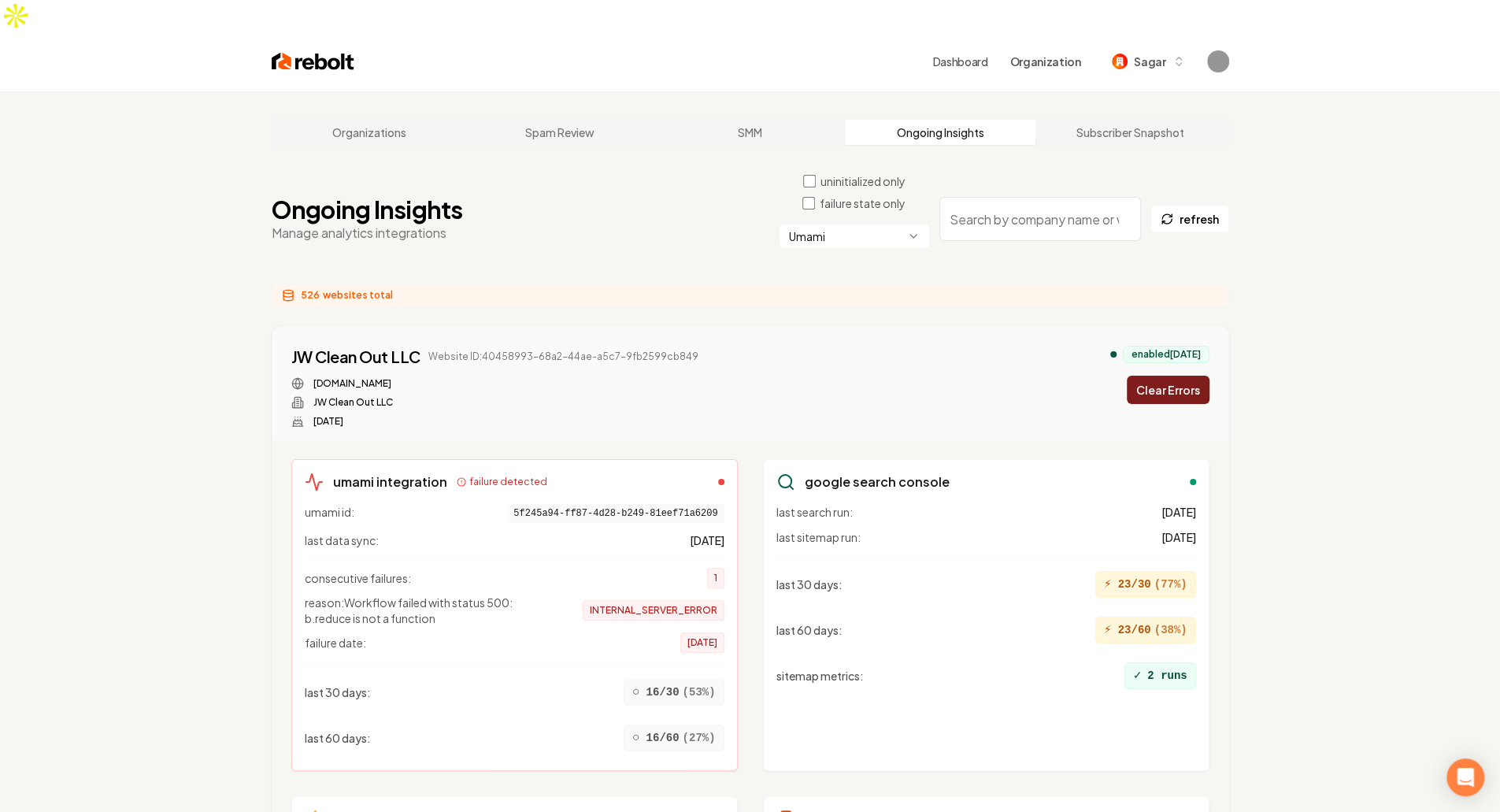
click at [657, 532] on div "last data sync: 5 days ago" at bounding box center [514, 540] width 420 height 15
click at [613, 211] on div "Ongoing Insights Manage analytics integrations uninitialized only failure state…" at bounding box center [750, 219] width 958 height 92
click at [795, 346] on div "JW Clean Out LLC Website ID: 40458993-68a2-44ae-a5c7-9fb2599cb849 jwcleanout.co…" at bounding box center [750, 387] width 919 height 82
click at [1166, 375] on button "Clear Errors" at bounding box center [1167, 389] width 83 height 28
click at [1181, 375] on button "Clear Errors" at bounding box center [1167, 389] width 83 height 28
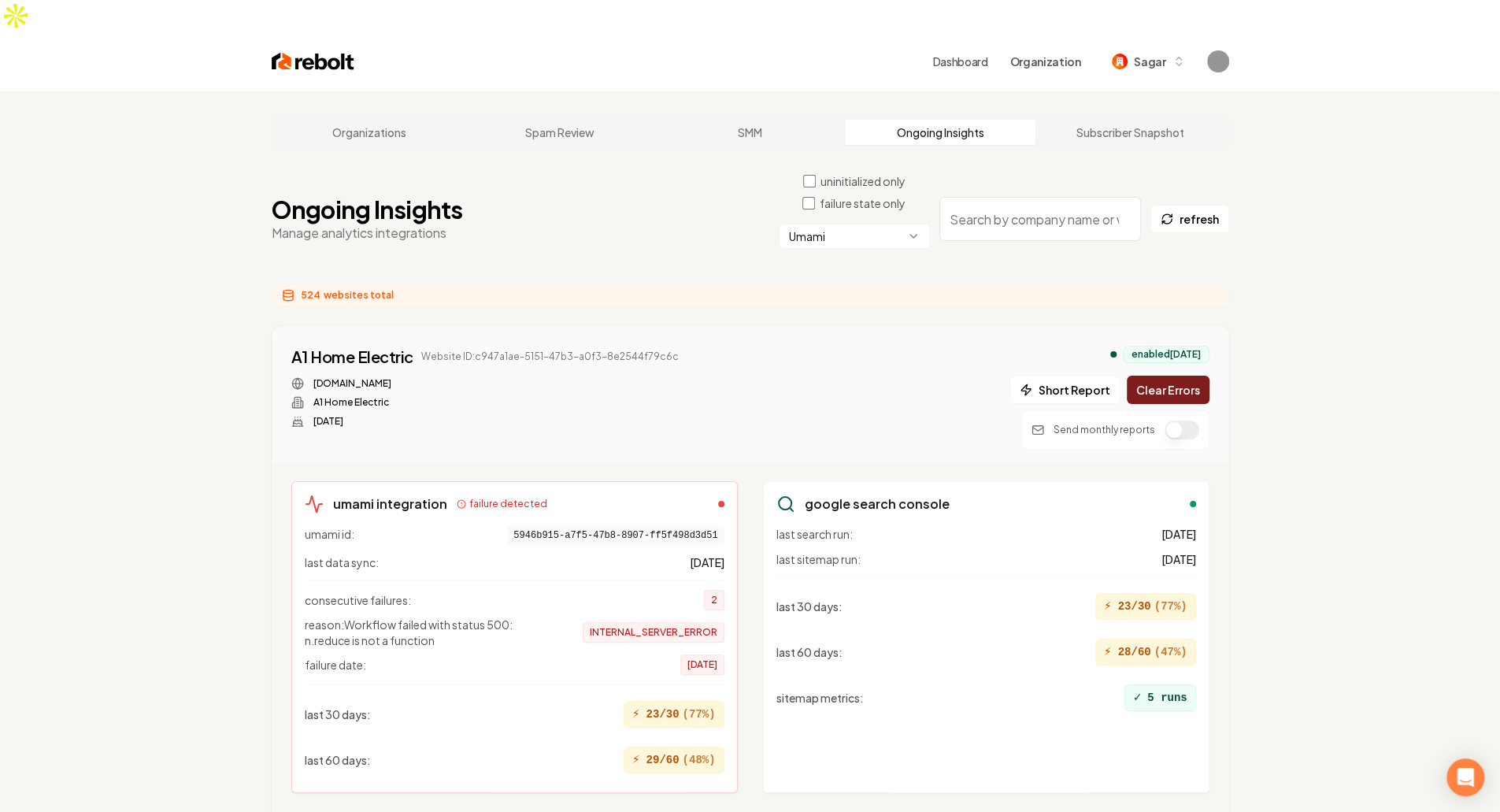
click at [1168, 375] on button "Clear Errors" at bounding box center [1167, 389] width 83 height 28
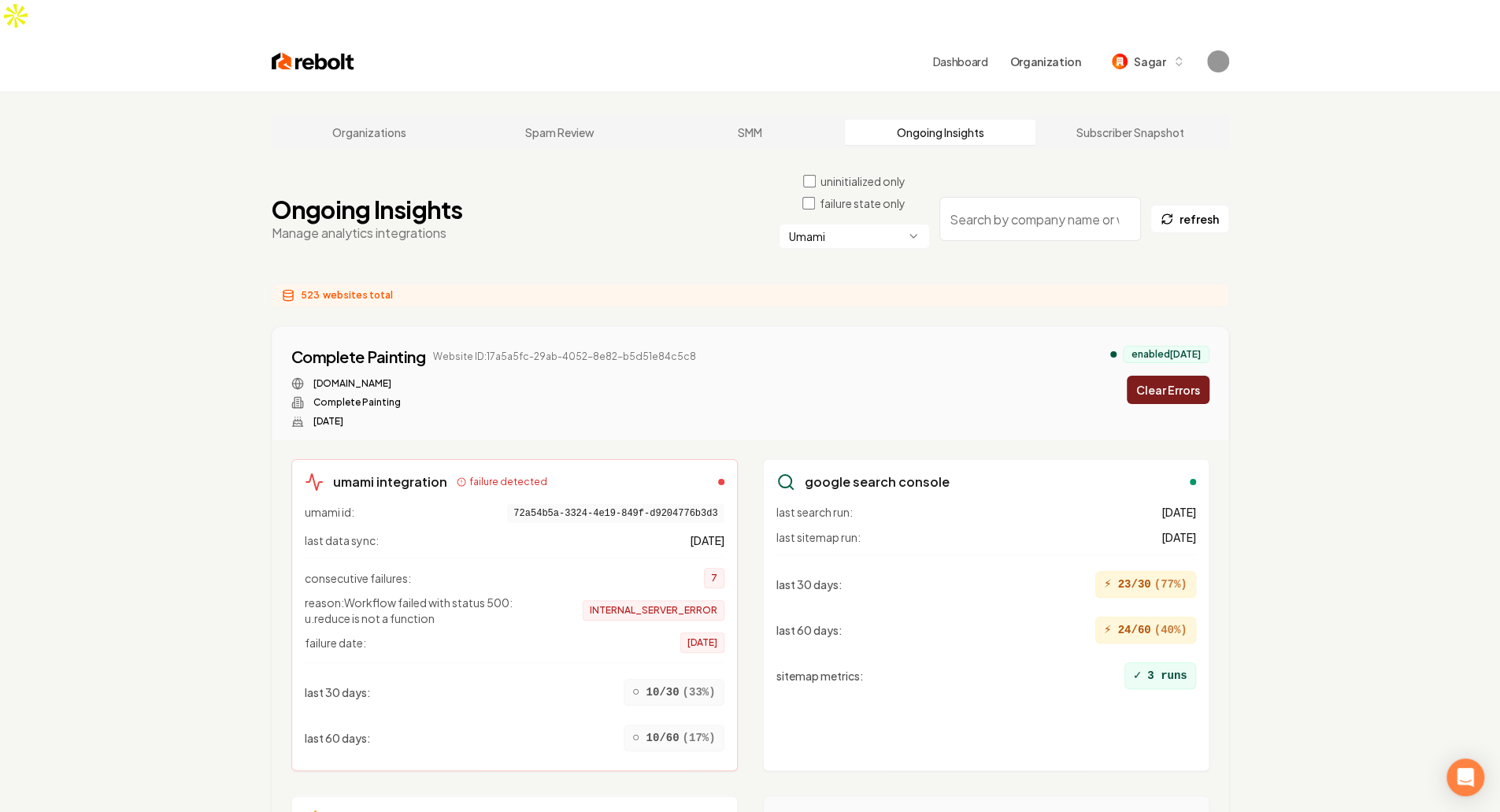
click at [1181, 375] on button "Clear Errors" at bounding box center [1167, 389] width 83 height 28
click at [1178, 375] on button "Clear Errors" at bounding box center [1167, 389] width 83 height 28
click at [1179, 375] on button "Clear Errors" at bounding box center [1167, 389] width 83 height 28
